Goal: Information Seeking & Learning: Learn about a topic

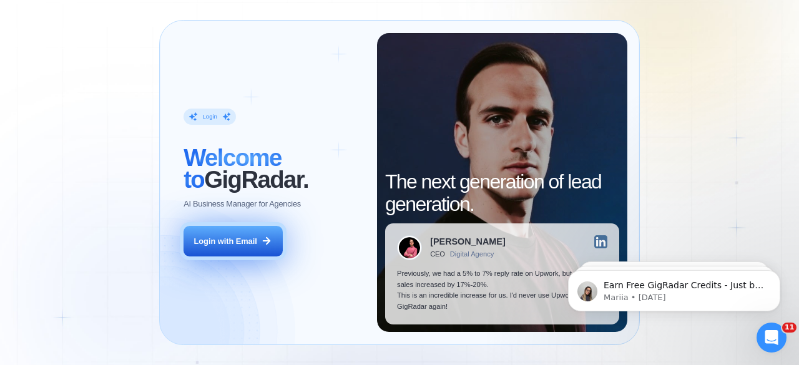
click at [227, 234] on button "Login with Email" at bounding box center [233, 241] width 99 height 31
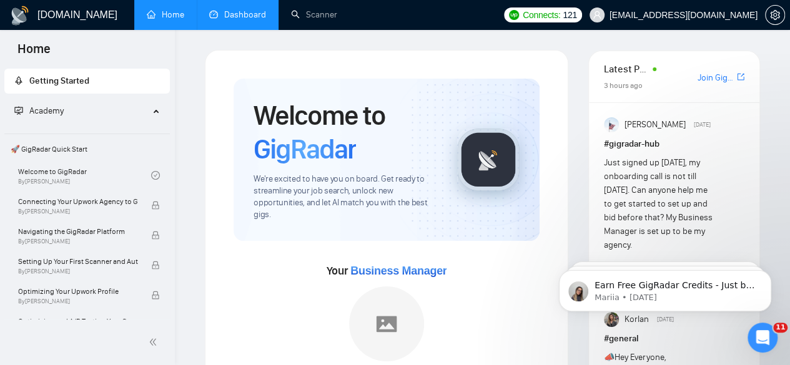
click at [242, 17] on link "Dashboard" at bounding box center [237, 14] width 57 height 11
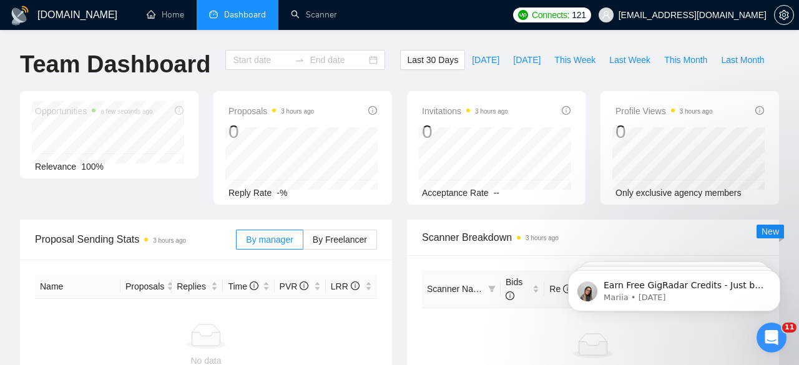
type input "[DATE]"
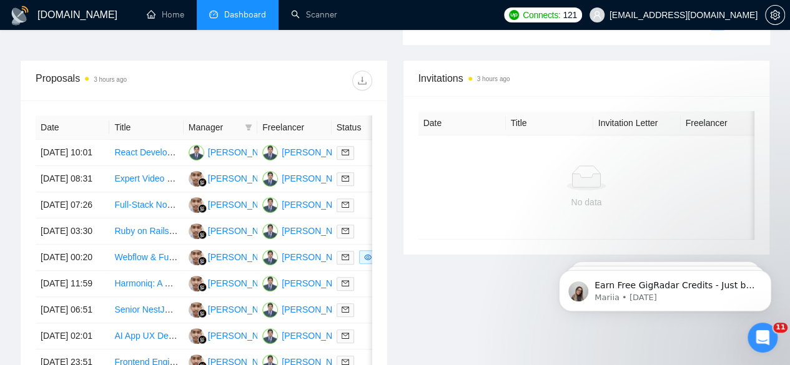
scroll to position [471, 0]
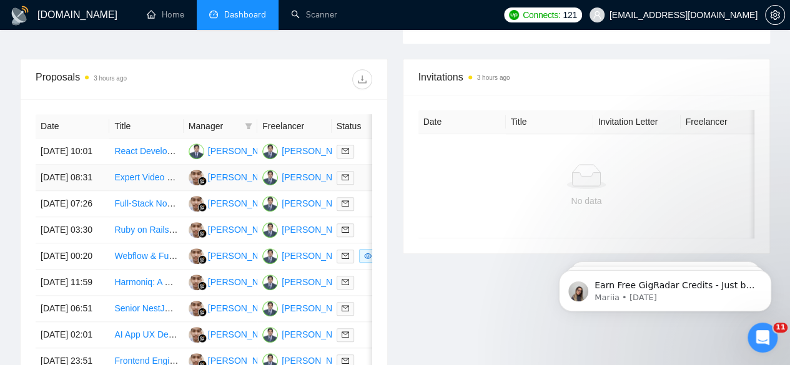
click at [122, 174] on link "Expert Video Upload & Streaming Backend Developer Needed" at bounding box center [235, 177] width 242 height 10
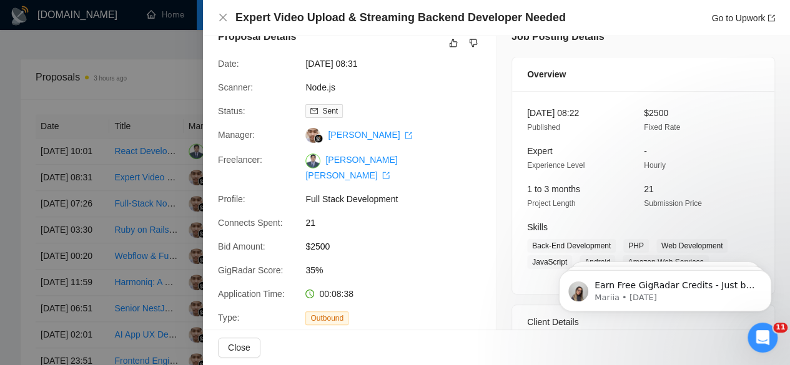
scroll to position [0, 0]
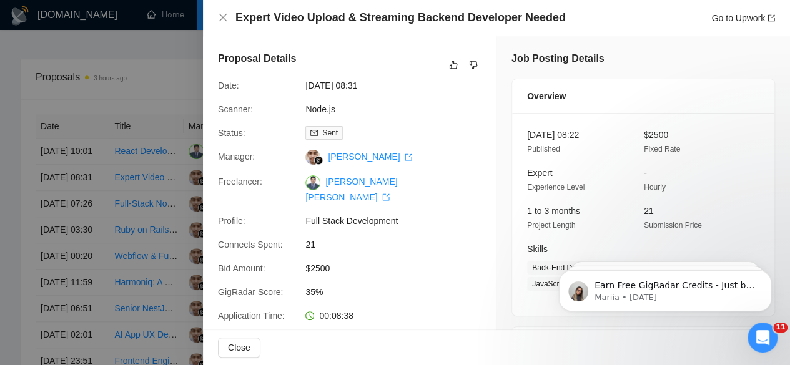
click at [180, 24] on div at bounding box center [395, 182] width 790 height 365
